Goal: Browse casually: Explore the website without a specific task or goal

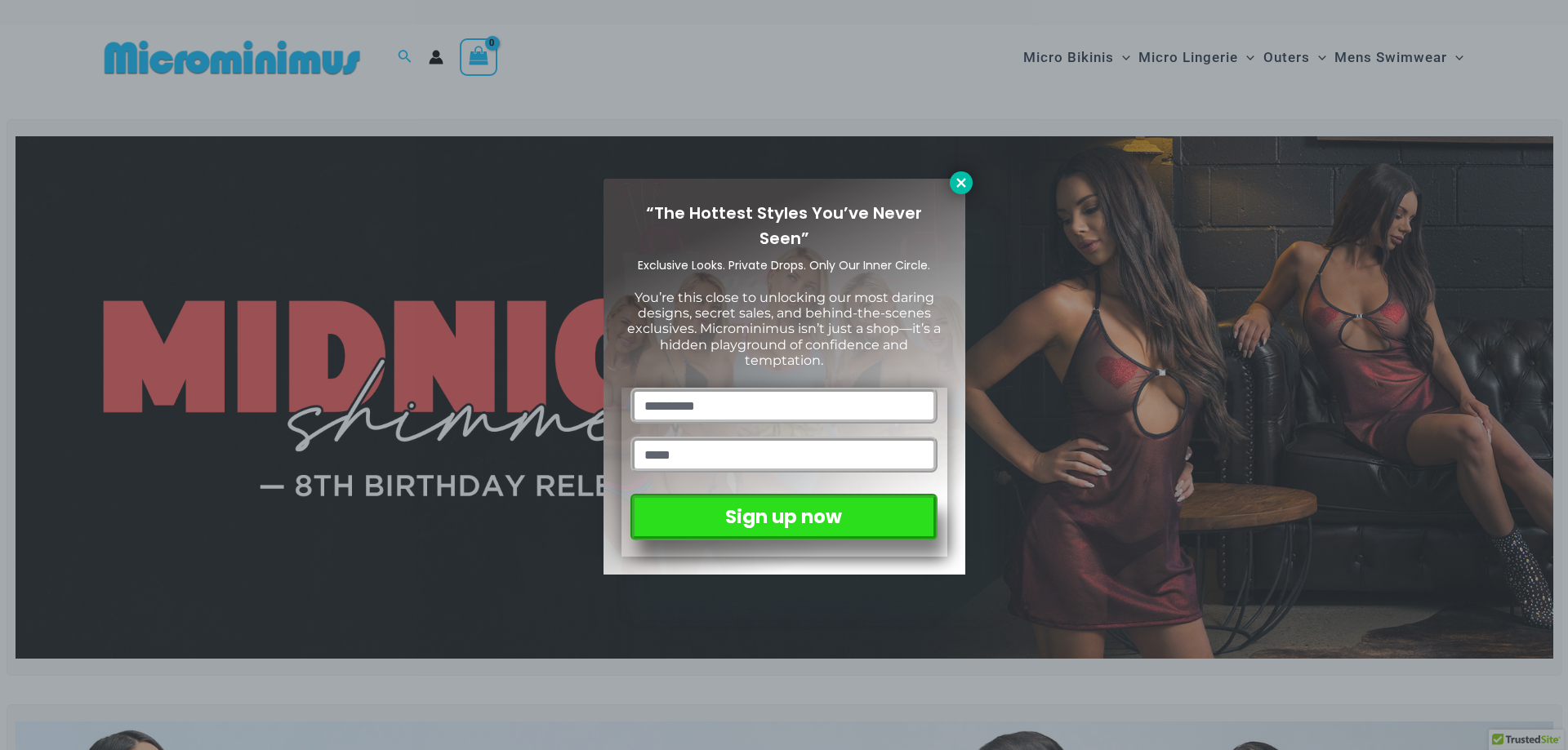
click at [960, 182] on icon at bounding box center [961, 183] width 9 height 9
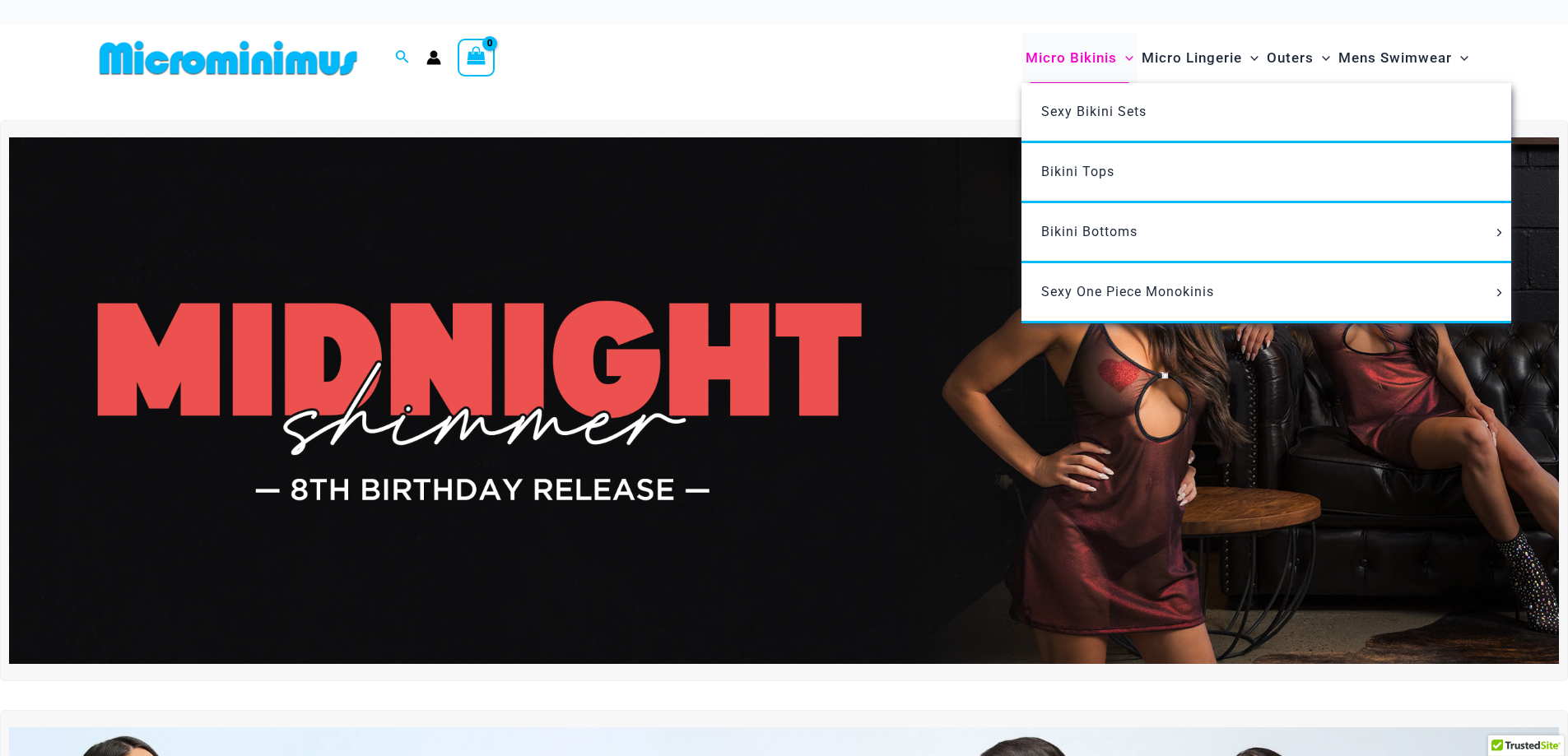
click at [1045, 67] on span "Micro Bikinis" at bounding box center [1072, 58] width 92 height 42
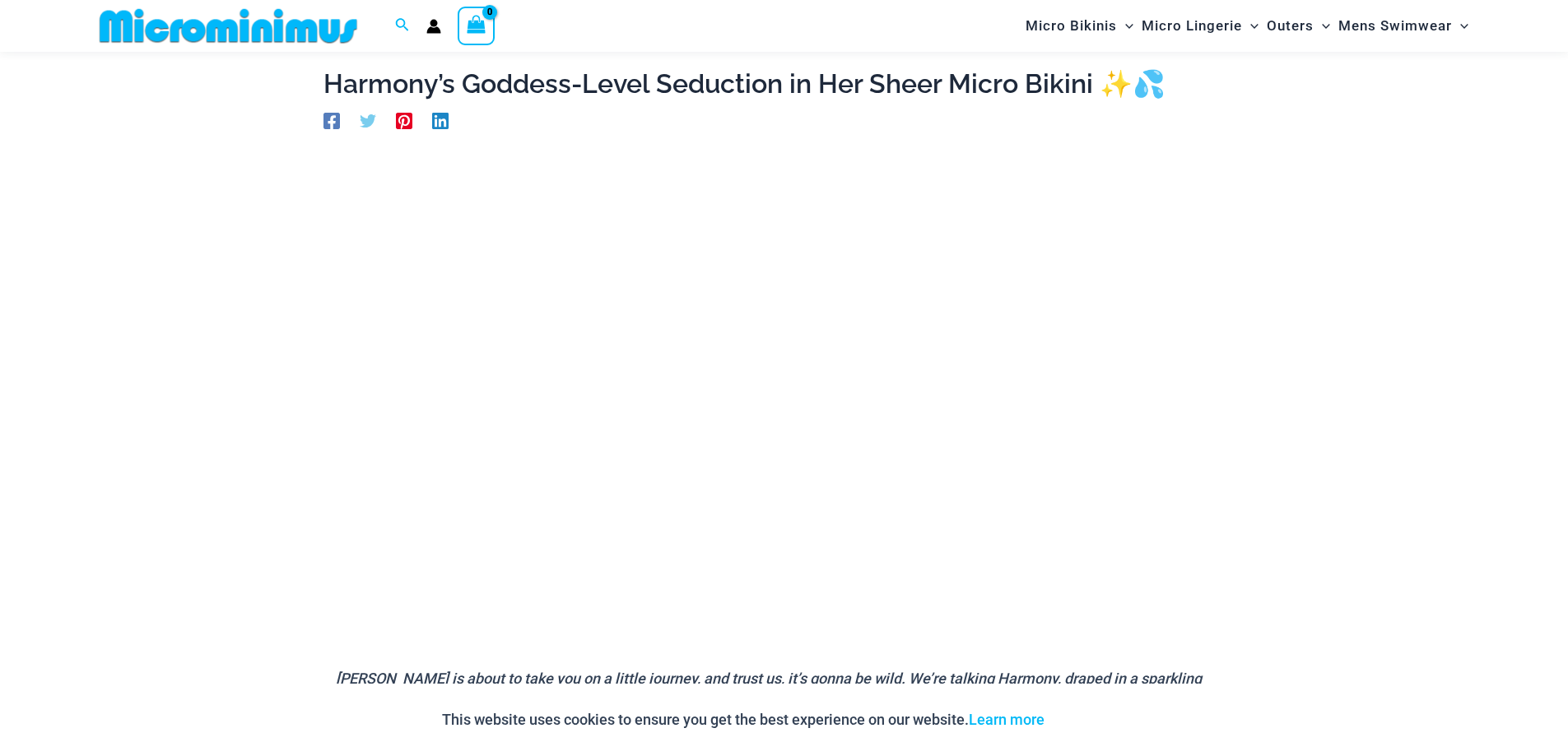
scroll to position [152, 0]
